Goal: Contribute content: Add original content to the website for others to see

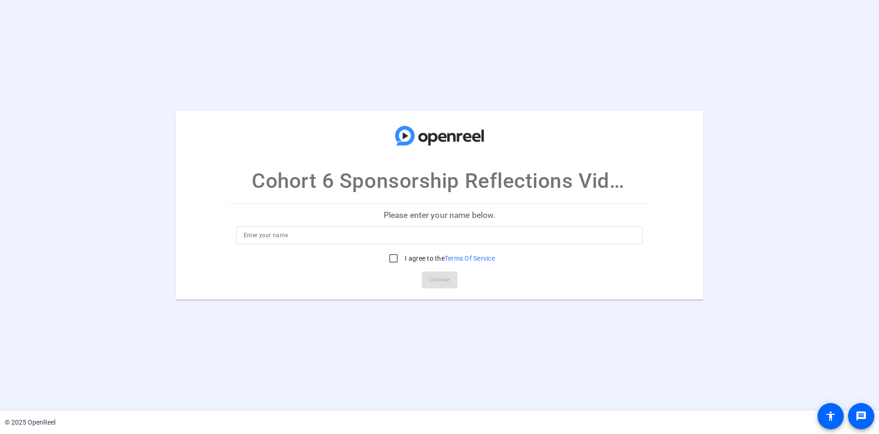
click at [463, 242] on div at bounding box center [440, 235] width 392 height 18
click at [469, 241] on div at bounding box center [440, 235] width 392 height 18
click at [355, 231] on input at bounding box center [440, 235] width 392 height 11
type input "Jorge Bravo"
click at [394, 260] on input "I agree to the Terms Of Service" at bounding box center [393, 258] width 19 height 19
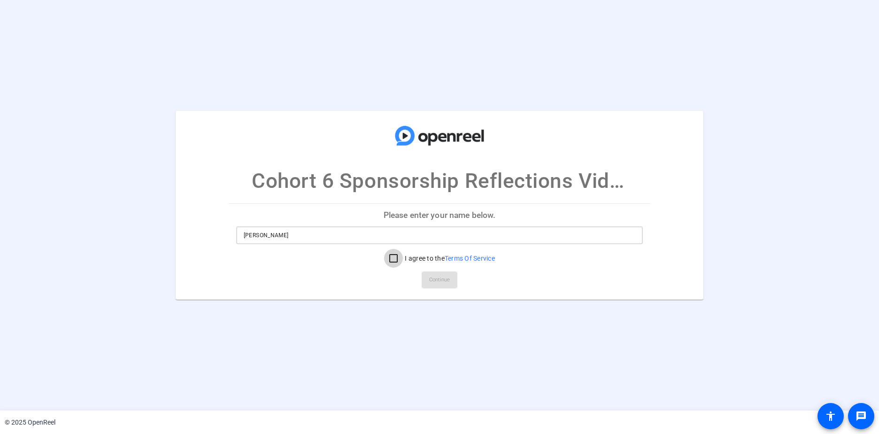
checkbox input "true"
click at [440, 278] on span "Continue" at bounding box center [439, 280] width 21 height 14
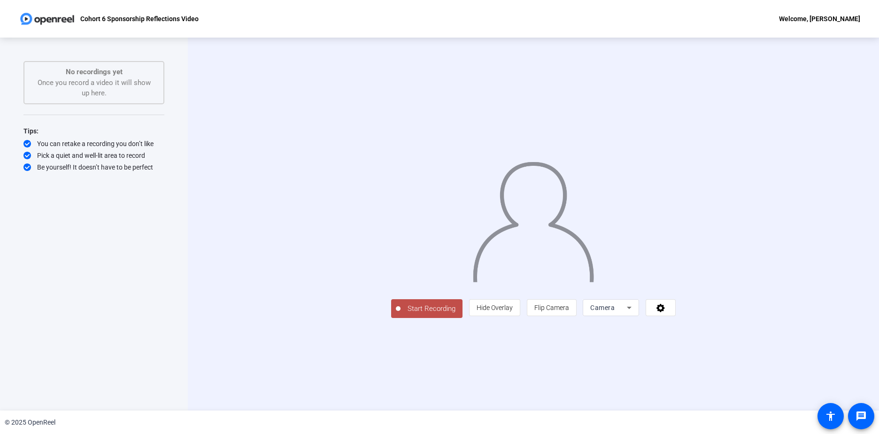
click at [635, 313] on icon at bounding box center [629, 307] width 11 height 11
click at [696, 355] on span "Screen And Camera" at bounding box center [730, 351] width 49 height 23
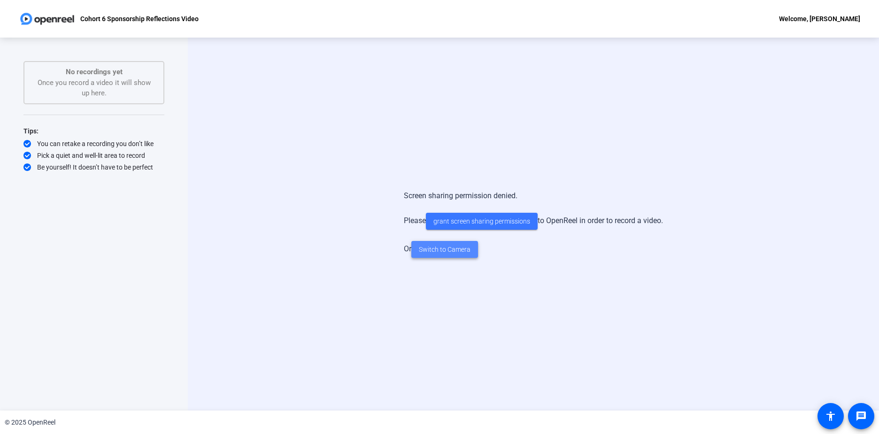
click at [453, 254] on span "Switch to Camera" at bounding box center [445, 250] width 52 height 10
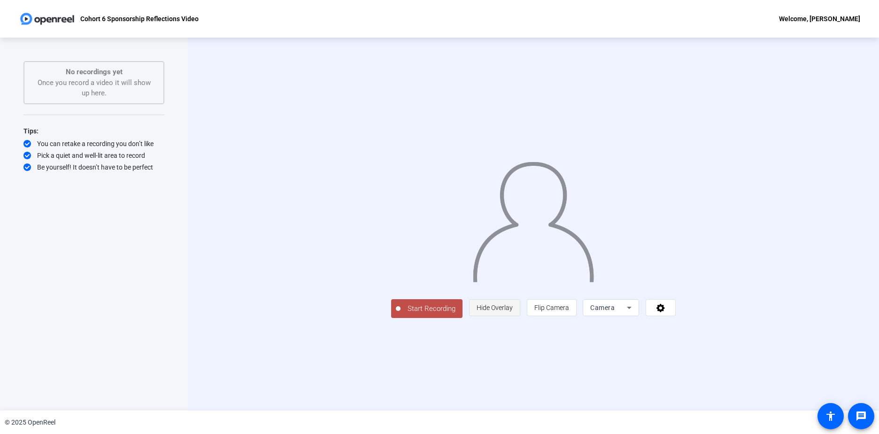
click at [513, 311] on span "Hide Overlay" at bounding box center [495, 308] width 36 height 8
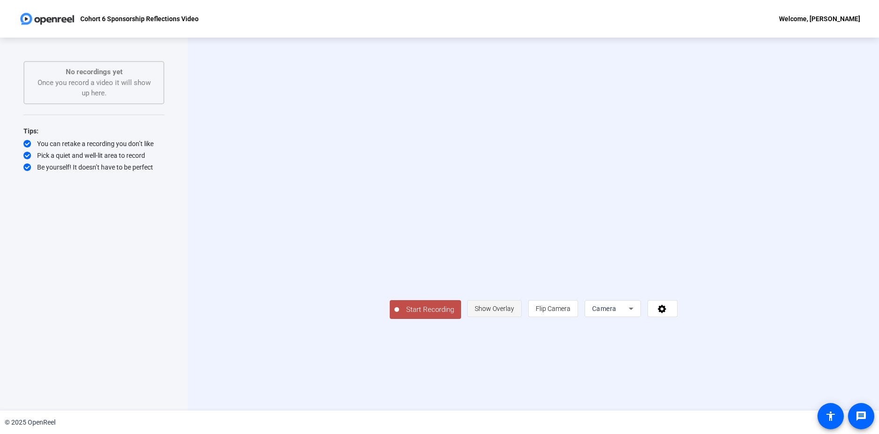
click at [514, 312] on span "Show Overlay" at bounding box center [494, 309] width 39 height 8
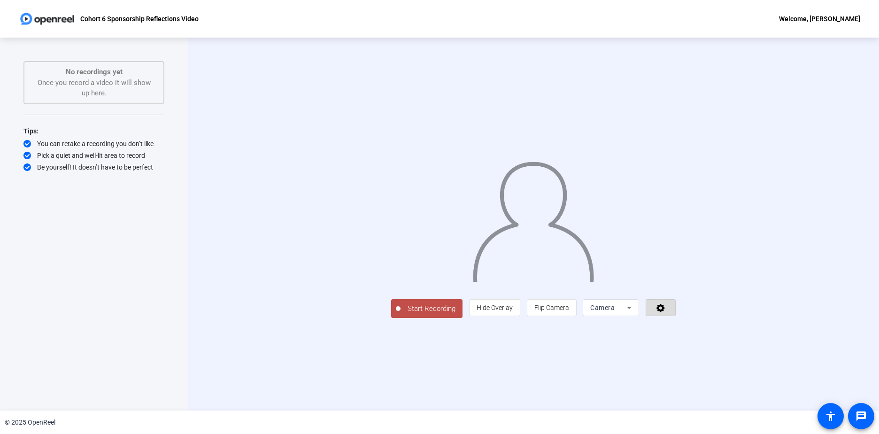
click at [665, 312] on icon at bounding box center [661, 308] width 8 height 8
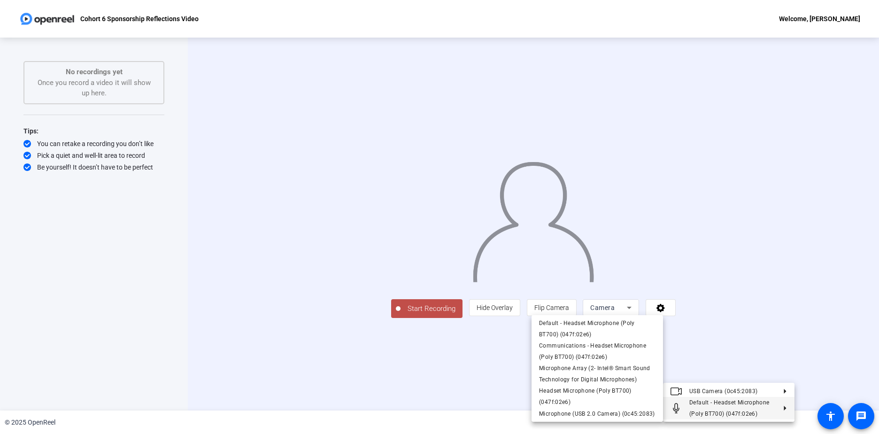
click at [696, 407] on icon at bounding box center [781, 408] width 11 height 5
click at [563, 413] on span "Microphone (USB 2.0 Camera) (0c45:2083)" at bounding box center [597, 414] width 116 height 7
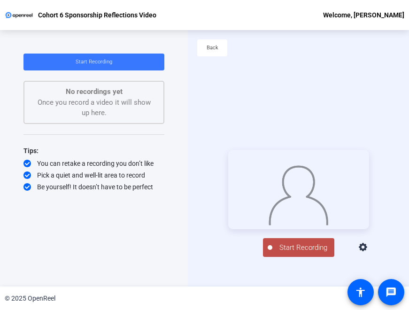
click at [306, 77] on div "Start Recording person Hide Overlay flip Flip Camera Camera" at bounding box center [298, 203] width 221 height 257
click at [1, 265] on div "Start Recording No recordings yet Once you record a video it will show up here.…" at bounding box center [94, 158] width 188 height 257
click at [162, 246] on div "Start Recording No recordings yet Once you record a video it will show up here.…" at bounding box center [93, 151] width 141 height 195
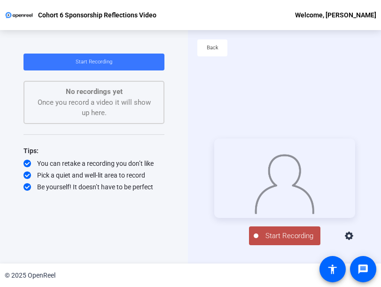
scroll to position [45, 0]
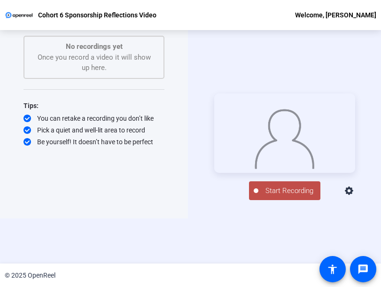
click at [285, 196] on span "Start Recording" at bounding box center [289, 191] width 62 height 11
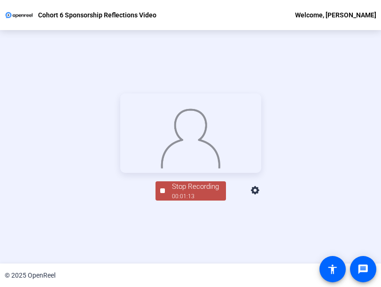
click at [204, 201] on div "00:01:13" at bounding box center [195, 196] width 47 height 8
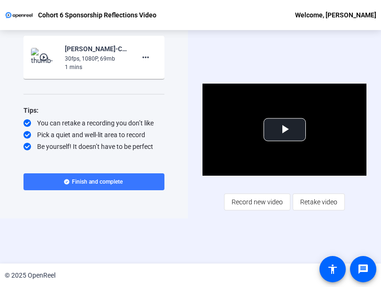
scroll to position [0, 0]
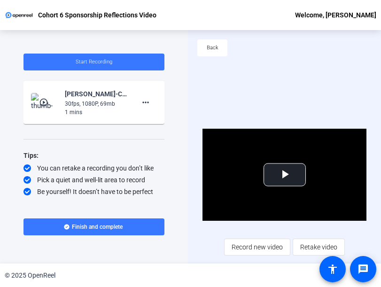
click at [45, 102] on mat-icon "play_circle_outline" at bounding box center [44, 102] width 11 height 9
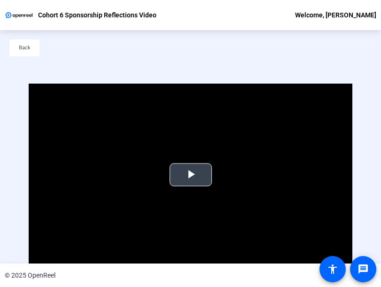
click at [191, 175] on span "Video Player" at bounding box center [191, 175] width 0 height 0
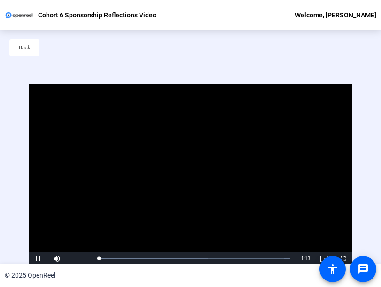
scroll to position [1, 0]
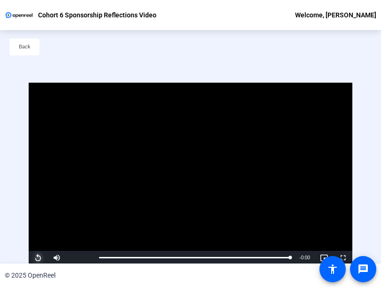
click at [37, 258] on span "Video Player" at bounding box center [38, 258] width 19 height 0
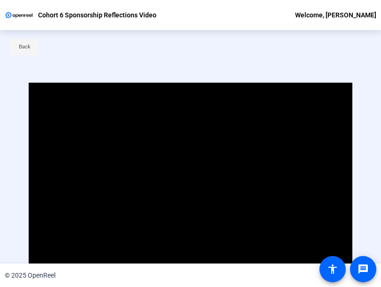
click at [21, 48] on span "Back" at bounding box center [25, 47] width 12 height 14
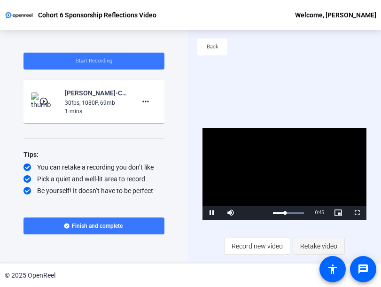
click at [318, 247] on span "Retake video" at bounding box center [318, 246] width 37 height 18
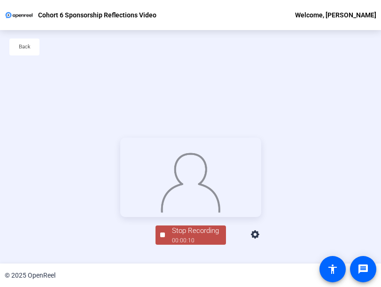
scroll to position [45, 0]
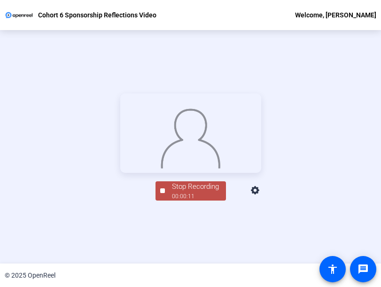
click at [198, 201] on div "00:00:11" at bounding box center [195, 196] width 47 height 8
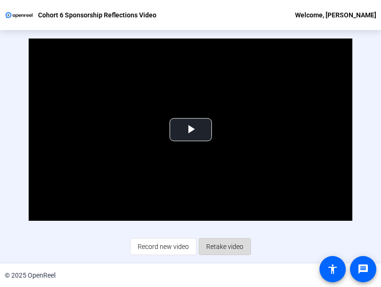
click at [221, 247] on span "Retake video" at bounding box center [224, 247] width 37 height 18
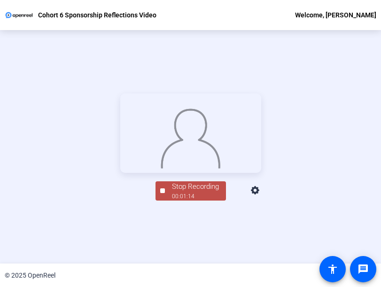
click at [210, 201] on div "Stop Recording 00:01:14 person Hide Overlay flip Flip Camera Camera" at bounding box center [190, 146] width 141 height 107
click at [201, 201] on div "00:01:15" at bounding box center [195, 196] width 47 height 8
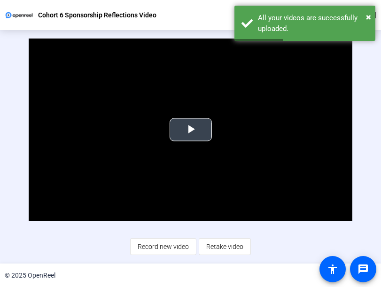
click at [191, 130] on span "Video Player" at bounding box center [191, 130] width 0 height 0
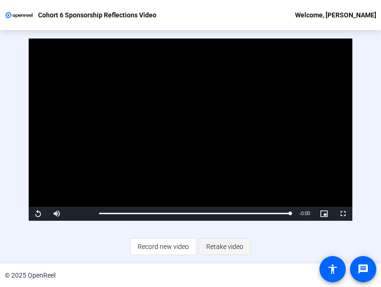
click at [233, 245] on span "Retake video" at bounding box center [224, 247] width 37 height 18
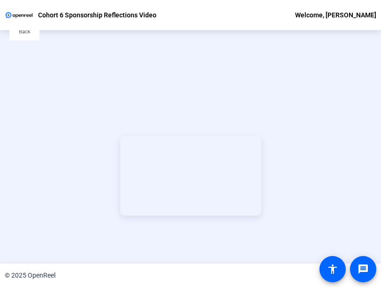
scroll to position [0, 0]
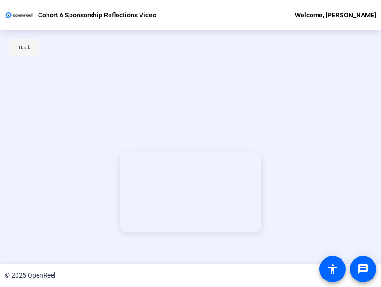
click at [22, 44] on span "Back" at bounding box center [25, 48] width 12 height 14
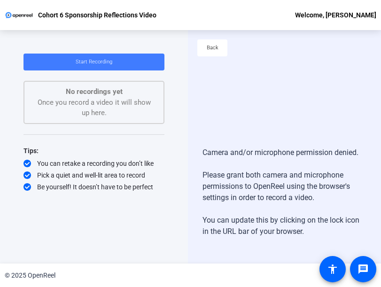
click at [132, 59] on span at bounding box center [93, 62] width 141 height 23
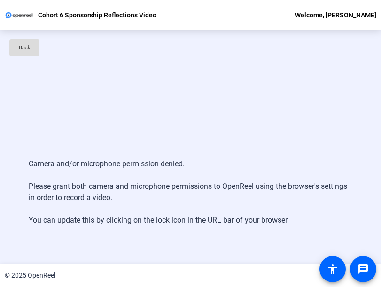
click at [31, 49] on span at bounding box center [24, 48] width 30 height 23
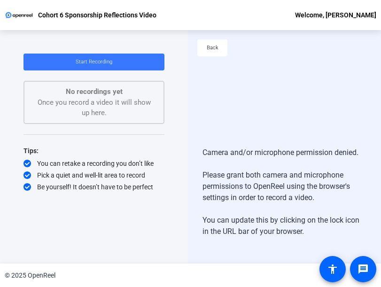
click at [129, 111] on div "No recordings yet Once you record a video it will show up here." at bounding box center [94, 102] width 120 height 32
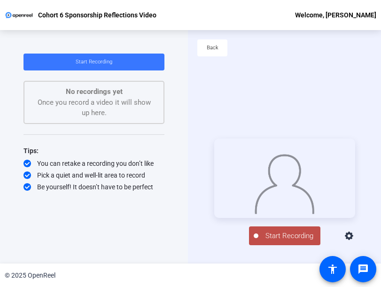
click at [295, 237] on span "Start Recording" at bounding box center [289, 236] width 62 height 11
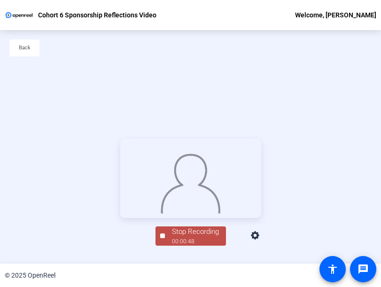
scroll to position [45, 0]
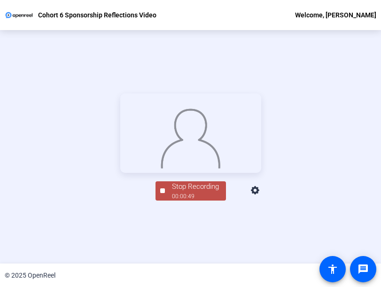
click at [176, 192] on div "Stop Recording" at bounding box center [195, 186] width 47 height 11
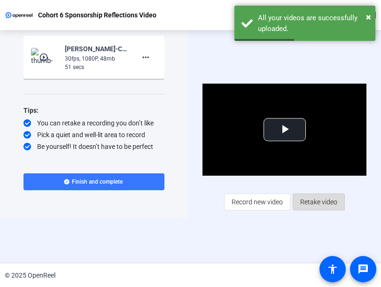
click at [317, 203] on span "Retake video" at bounding box center [318, 202] width 37 height 18
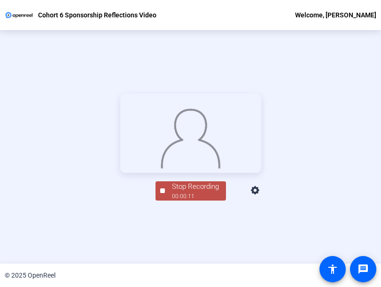
click at [201, 192] on div "Stop Recording" at bounding box center [195, 186] width 47 height 11
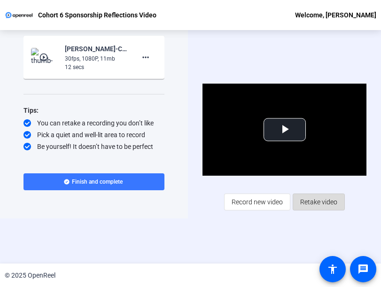
click at [312, 201] on span "Retake video" at bounding box center [318, 202] width 37 height 18
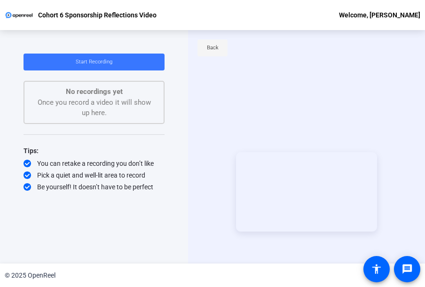
click at [212, 50] on span "Back" at bounding box center [213, 48] width 12 height 14
click at [117, 60] on span at bounding box center [93, 62] width 141 height 23
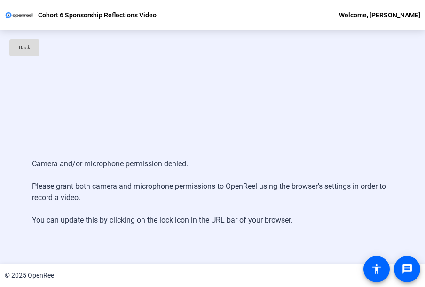
click at [23, 48] on span "Back" at bounding box center [25, 48] width 12 height 14
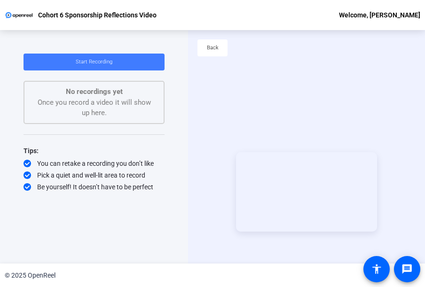
click at [126, 62] on span at bounding box center [93, 62] width 141 height 23
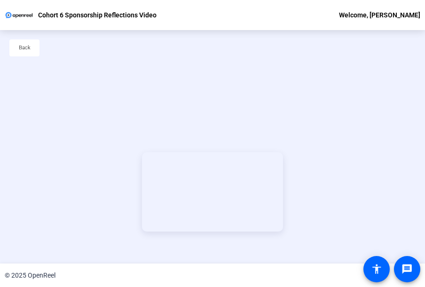
scroll to position [45, 0]
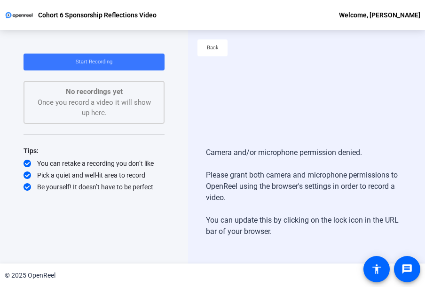
drag, startPoint x: 167, startPoint y: 43, endPoint x: 182, endPoint y: 38, distance: 15.8
click at [167, 43] on div "Start Recording No recordings yet Once you record a video it will show up here.…" at bounding box center [94, 146] width 188 height 233
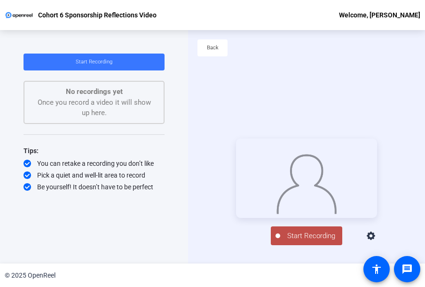
click at [315, 241] on span "Start Recording" at bounding box center [311, 236] width 62 height 11
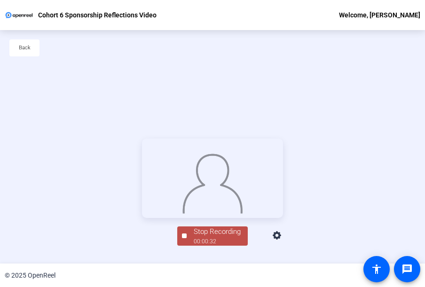
scroll to position [45, 0]
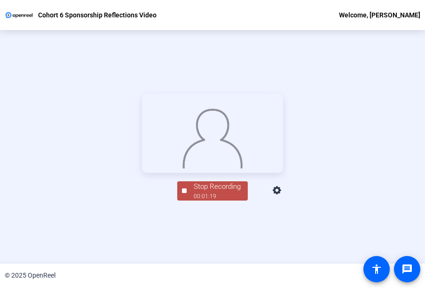
click at [227, 192] on div "Stop Recording" at bounding box center [217, 186] width 47 height 11
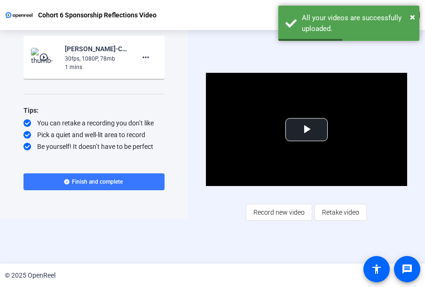
click at [45, 58] on mat-icon "play_circle_outline" at bounding box center [44, 57] width 11 height 9
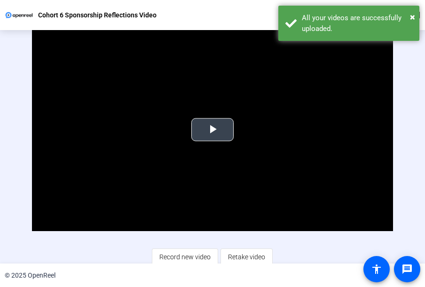
click at [212, 130] on span "Video Player" at bounding box center [212, 130] width 0 height 0
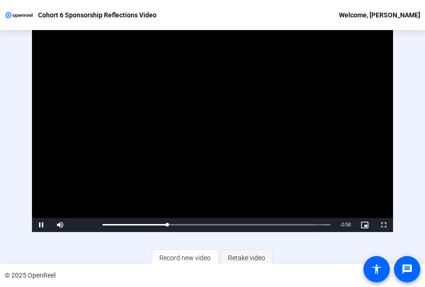
click at [246, 256] on span "Retake video" at bounding box center [246, 258] width 37 height 18
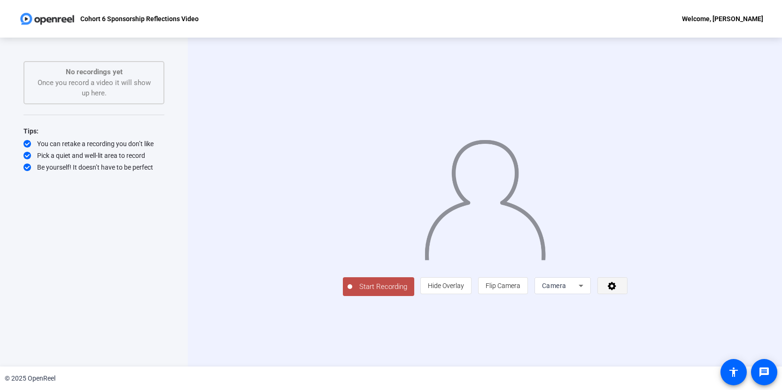
click at [424, 287] on icon at bounding box center [612, 286] width 8 height 8
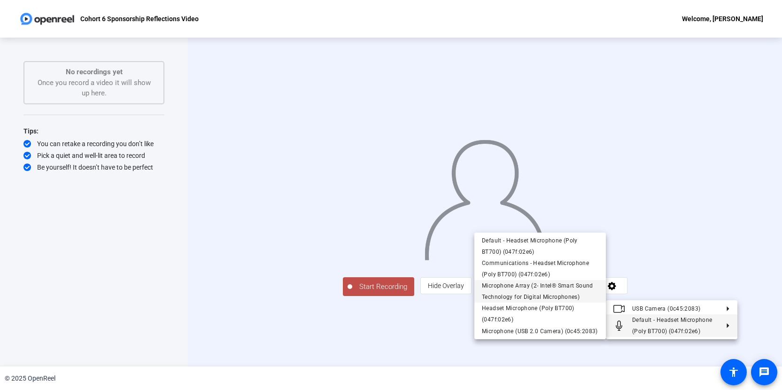
click at [424, 287] on span "Microphone Array (2- Intel® Smart Sound Technology for Digital Microphones)" at bounding box center [537, 291] width 111 height 18
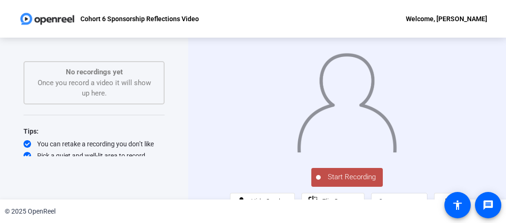
click at [361, 182] on span "Start Recording" at bounding box center [351, 176] width 62 height 11
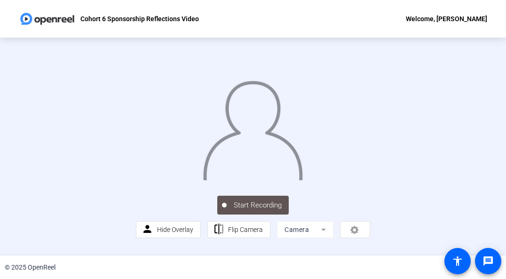
scroll to position [47, 0]
click at [245, 206] on div "Stop Recording" at bounding box center [257, 200] width 47 height 11
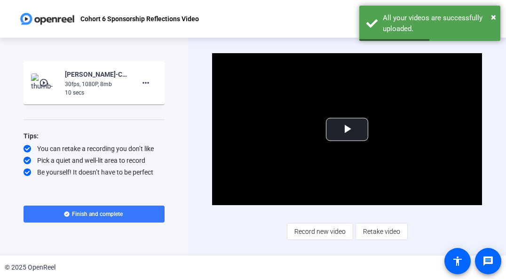
click at [45, 81] on mat-icon "play_circle_outline" at bounding box center [44, 82] width 11 height 9
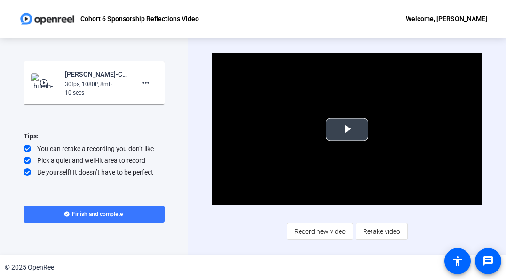
click at [347, 129] on span "Video Player" at bounding box center [347, 129] width 0 height 0
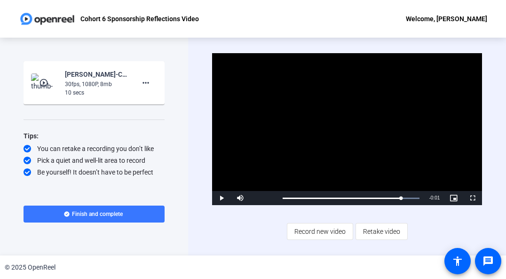
click at [380, 235] on span "Retake video" at bounding box center [381, 231] width 37 height 18
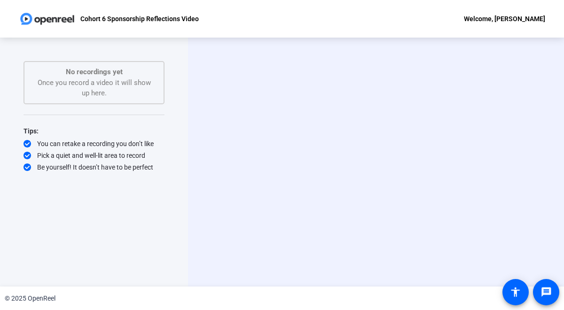
drag, startPoint x: 353, startPoint y: 149, endPoint x: 361, endPoint y: 156, distance: 10.3
click at [353, 149] on video at bounding box center [375, 162] width 141 height 79
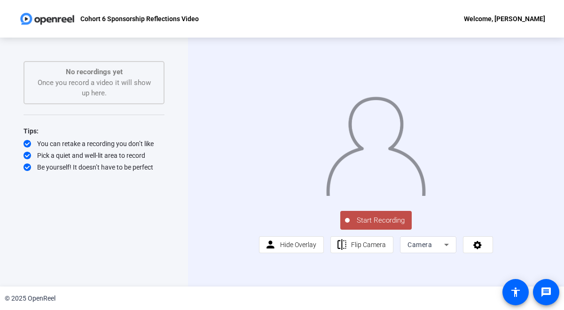
click at [374, 226] on span "Start Recording" at bounding box center [381, 220] width 62 height 11
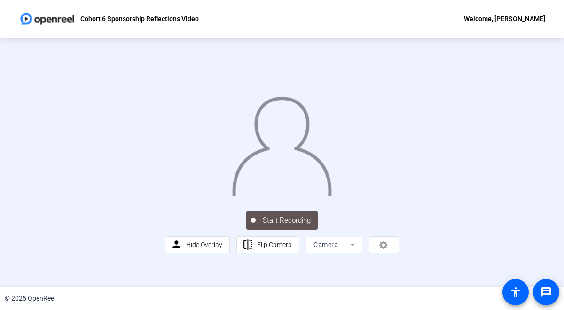
scroll to position [45, 0]
click at [275, 230] on div "00:01:18" at bounding box center [286, 226] width 47 height 8
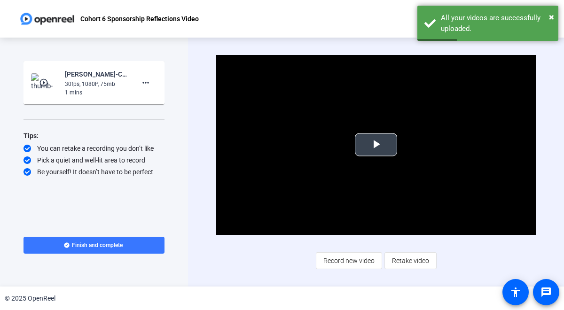
drag, startPoint x: 383, startPoint y: 147, endPoint x: 386, endPoint y: 160, distance: 13.5
click at [376, 145] on span "Video Player" at bounding box center [376, 145] width 0 height 0
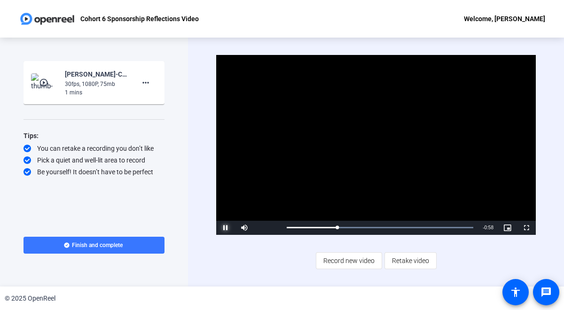
click at [224, 228] on span "Video Player" at bounding box center [225, 228] width 19 height 0
click at [228, 228] on span "Video Player" at bounding box center [225, 228] width 19 height 0
click at [416, 261] on span "Retake video" at bounding box center [410, 261] width 37 height 18
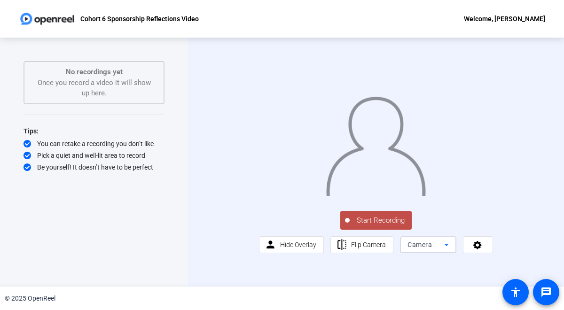
click at [443, 250] on icon at bounding box center [446, 244] width 11 height 11
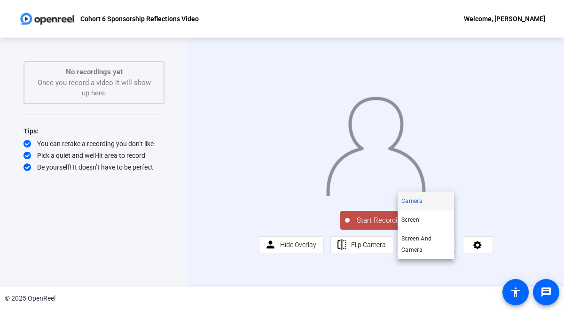
click at [443, 270] on div at bounding box center [282, 155] width 564 height 310
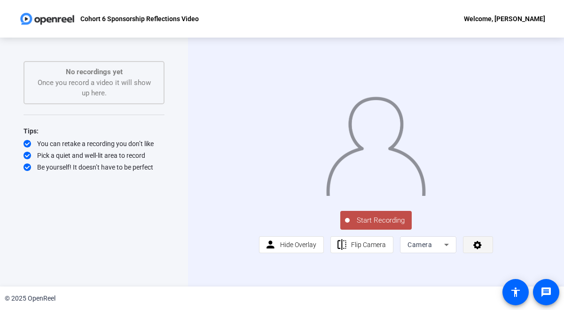
click at [478, 249] on icon at bounding box center [477, 244] width 11 height 9
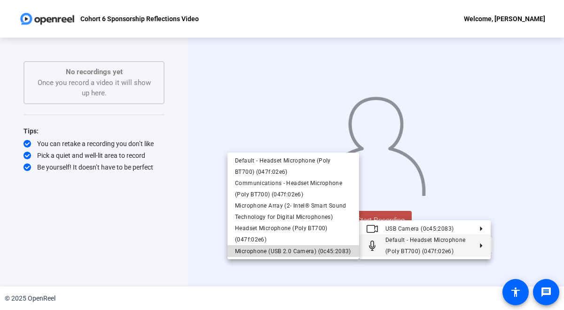
click at [298, 250] on span "Microphone (USB 2.0 Camera) (0c45:2083)" at bounding box center [293, 251] width 116 height 7
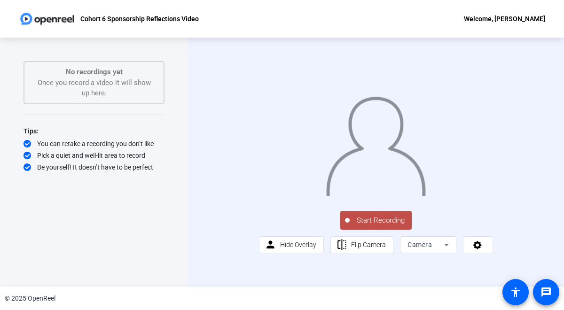
click at [374, 226] on span "Start Recording" at bounding box center [381, 220] width 62 height 11
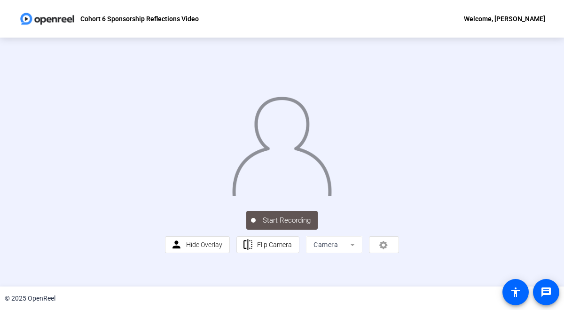
scroll to position [45, 0]
click at [278, 230] on div "00:01:15" at bounding box center [286, 226] width 47 height 8
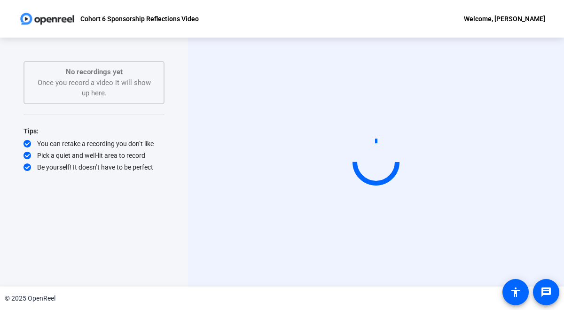
scroll to position [0, 0]
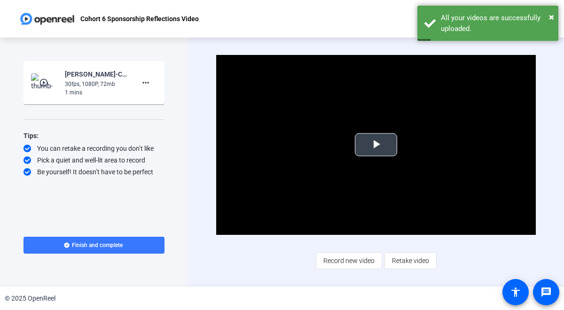
click at [376, 145] on span "Video Player" at bounding box center [376, 145] width 0 height 0
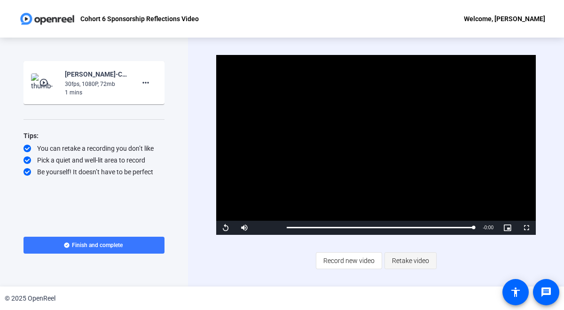
click at [417, 261] on span "Retake video" at bounding box center [410, 261] width 37 height 18
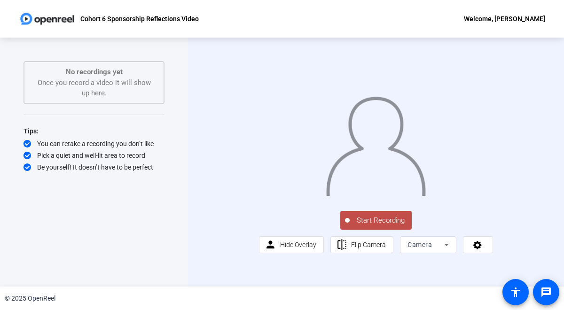
click at [448, 250] on icon at bounding box center [446, 244] width 11 height 11
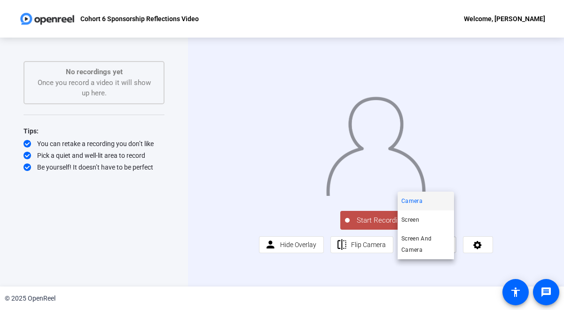
click at [493, 239] on div at bounding box center [282, 155] width 564 height 310
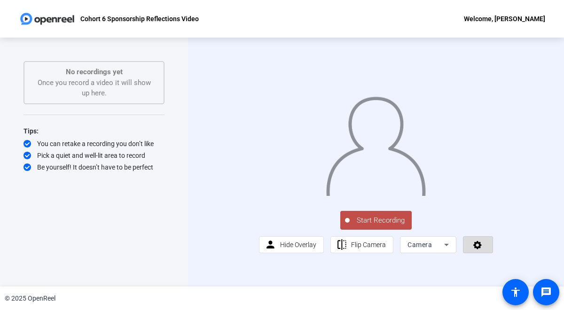
click at [480, 249] on icon at bounding box center [477, 244] width 11 height 9
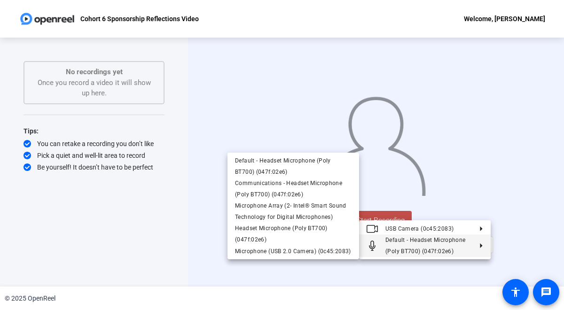
click at [440, 245] on span "Default - Headset Microphone (Poly BT700) (047f:02e6)" at bounding box center [428, 245] width 86 height 23
click at [275, 250] on span "Microphone (USB 2.0 Camera) (0c45:2083)" at bounding box center [293, 251] width 116 height 7
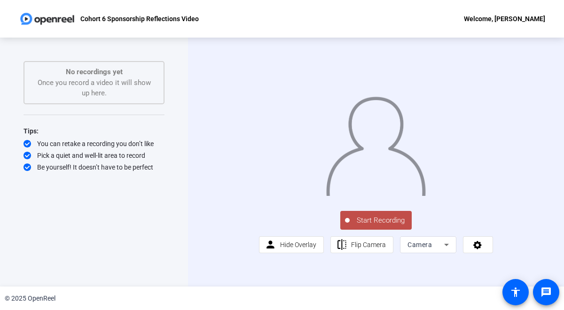
click at [376, 226] on span "Start Recording" at bounding box center [381, 220] width 62 height 11
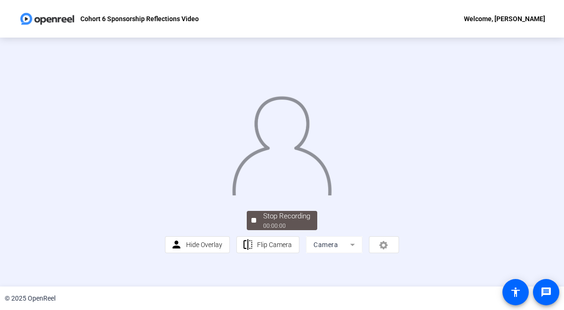
scroll to position [45, 0]
click at [288, 222] on div "Stop Recording" at bounding box center [286, 216] width 47 height 11
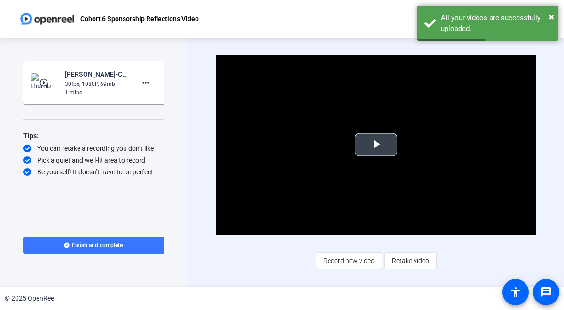
click at [376, 145] on span "Video Player" at bounding box center [376, 145] width 0 height 0
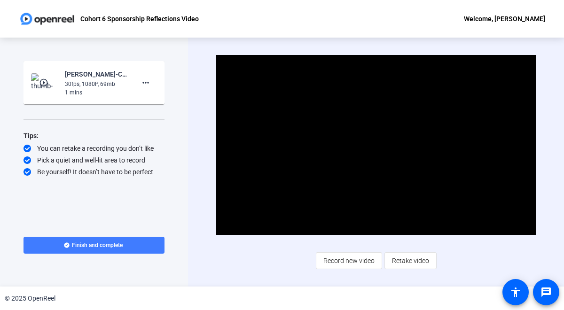
click at [90, 247] on span "Finish and complete" at bounding box center [97, 245] width 51 height 8
